Goal: Task Accomplishment & Management: Manage account settings

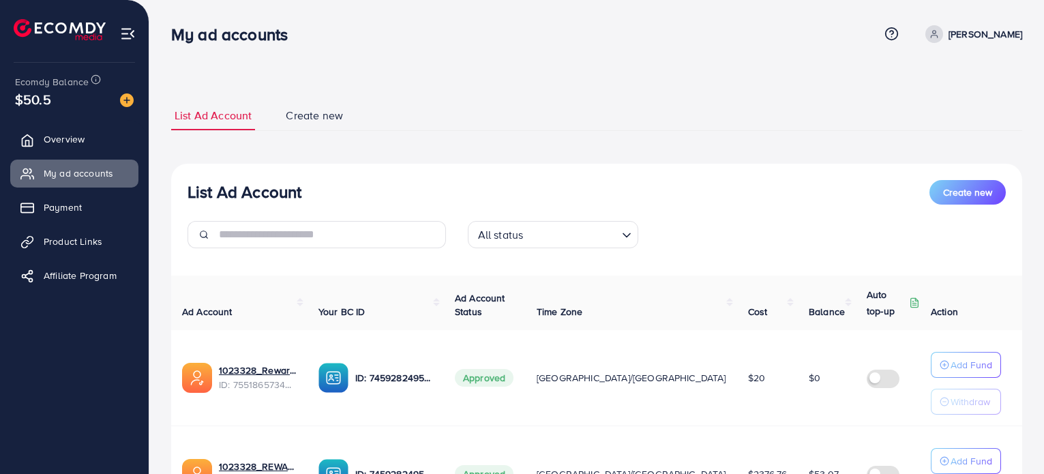
scroll to position [145, 0]
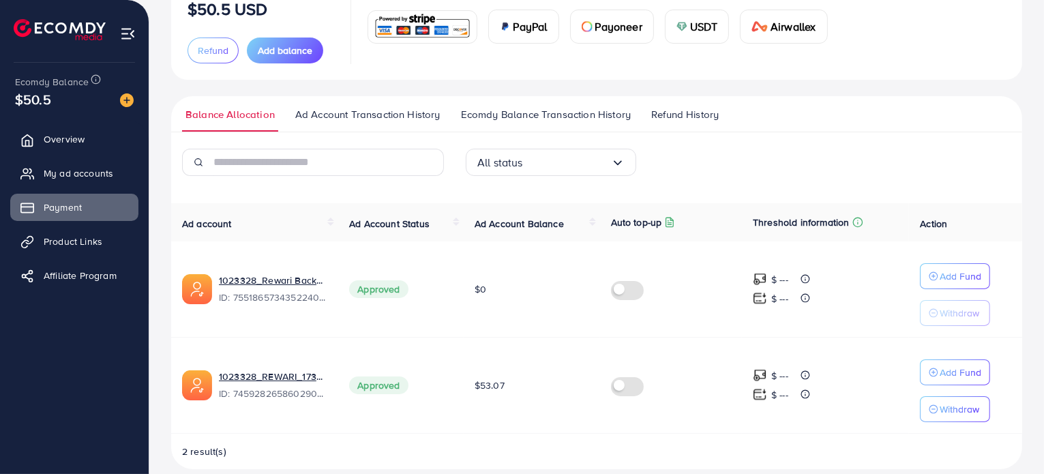
scroll to position [134, 0]
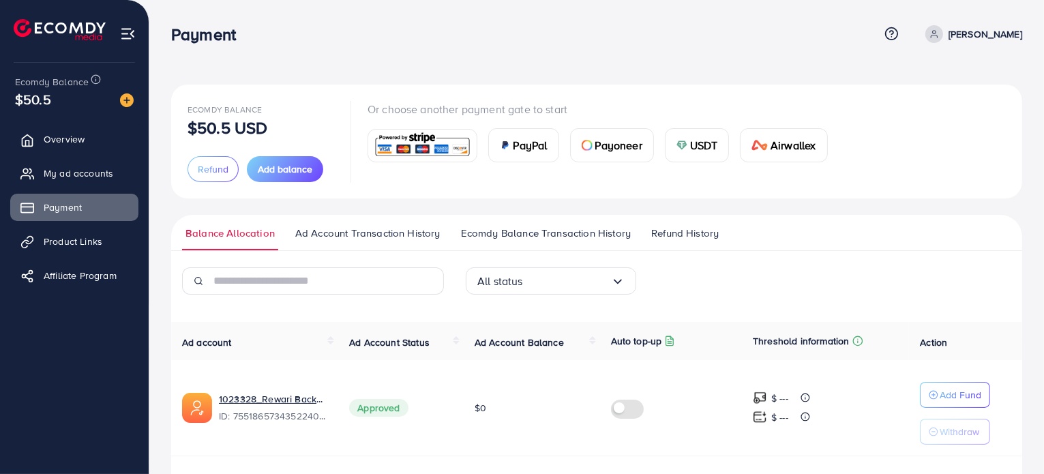
scroll to position [134, 0]
